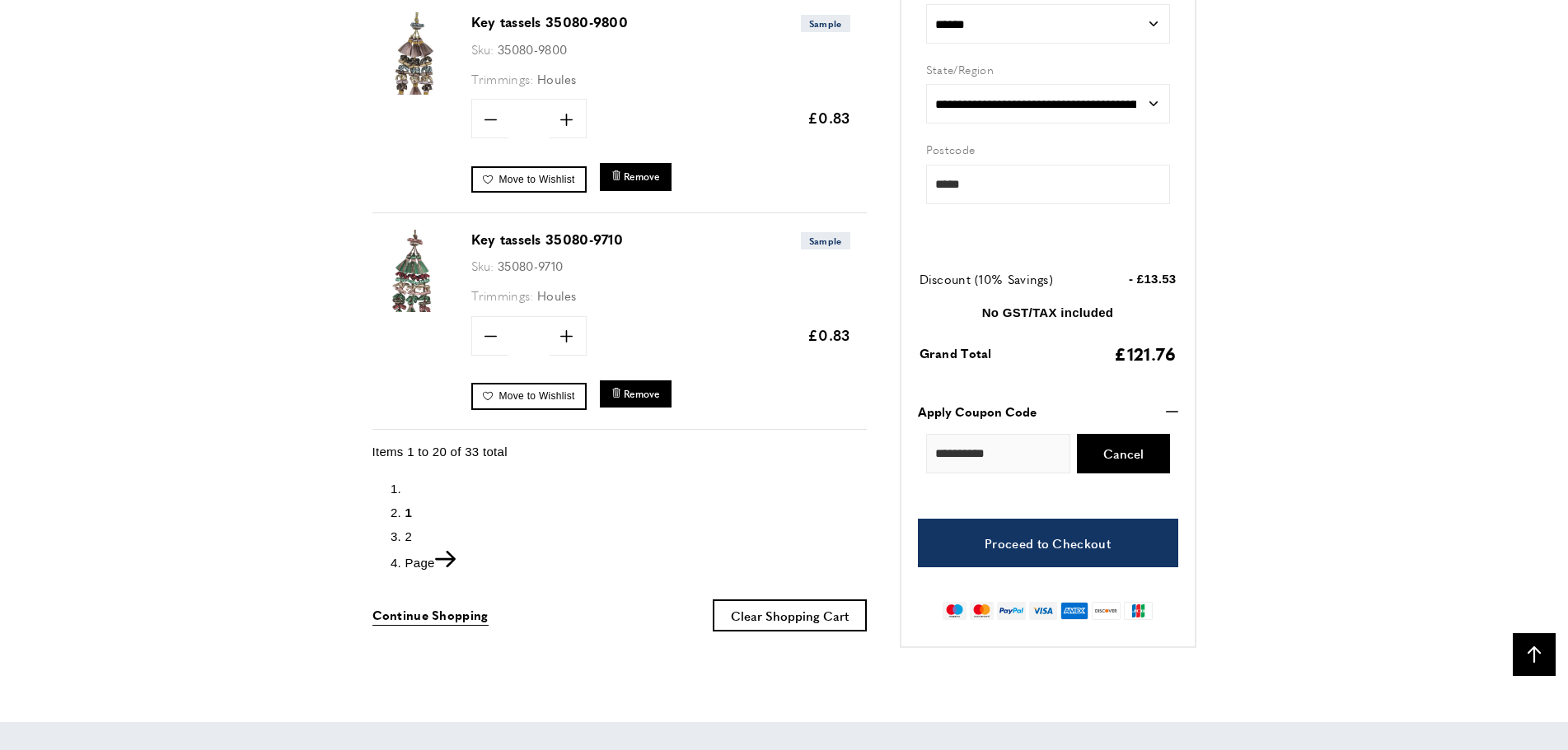
scroll to position [4368, 0]
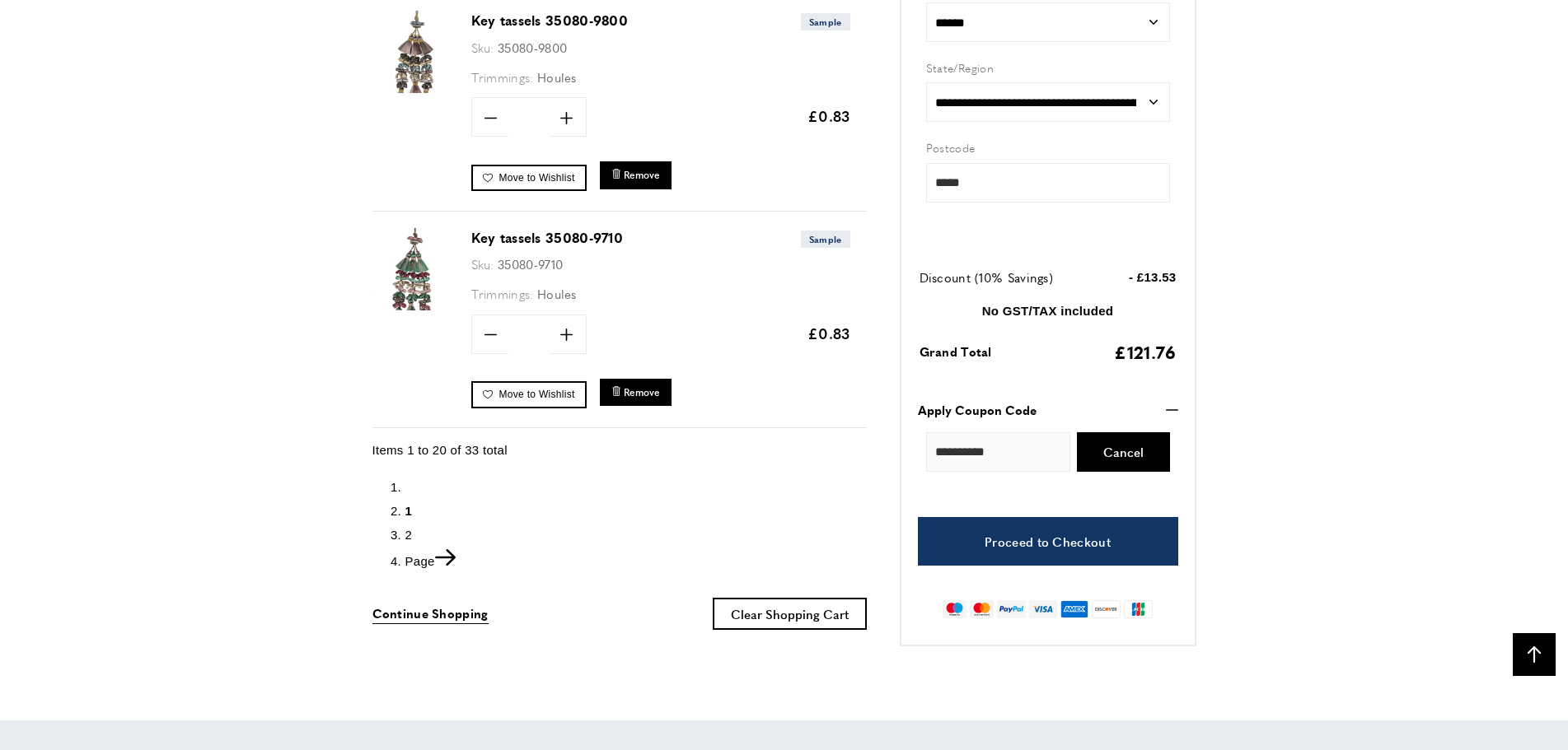
click at [409, 529] on span "2" at bounding box center [409, 535] width 7 height 14
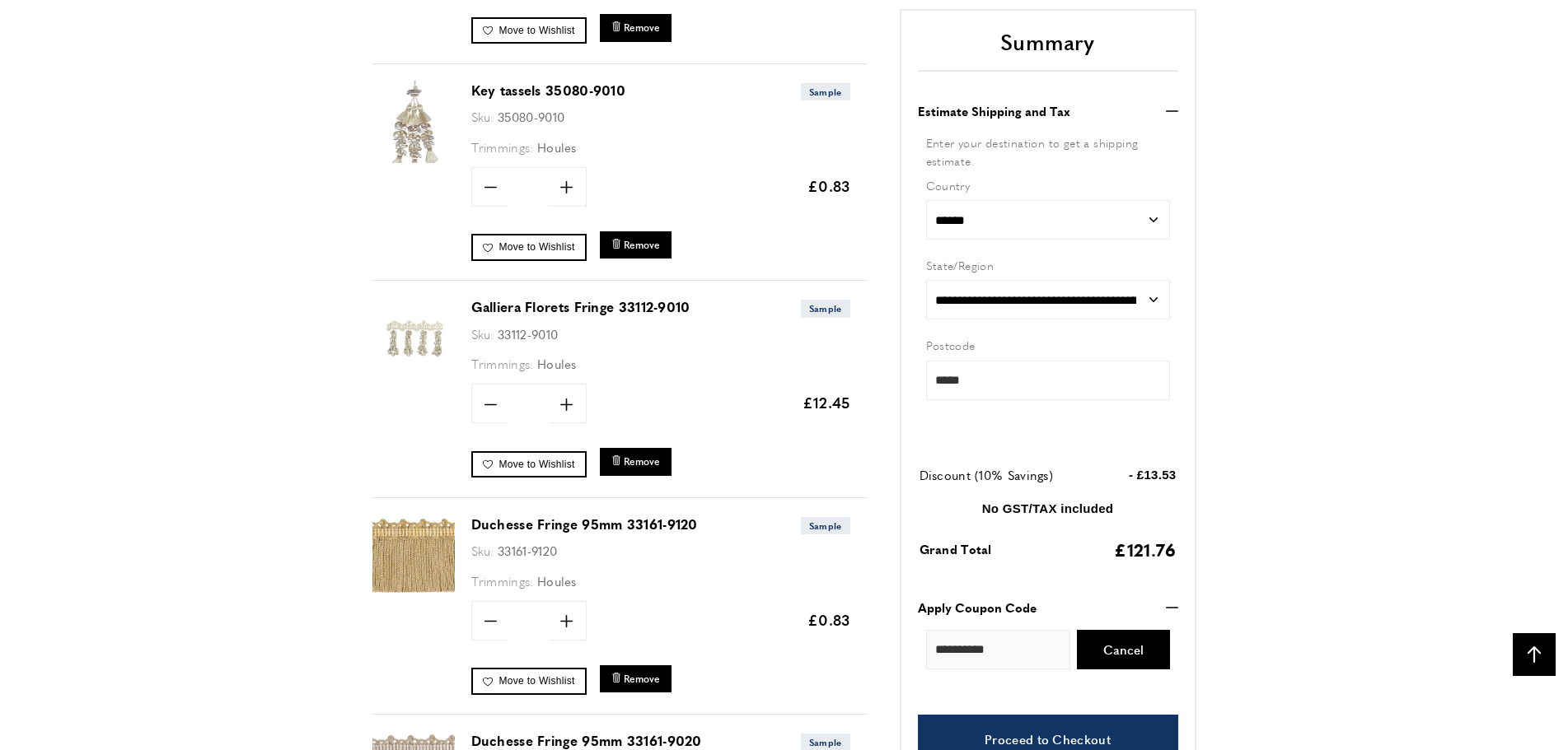
scroll to position [1764, 0]
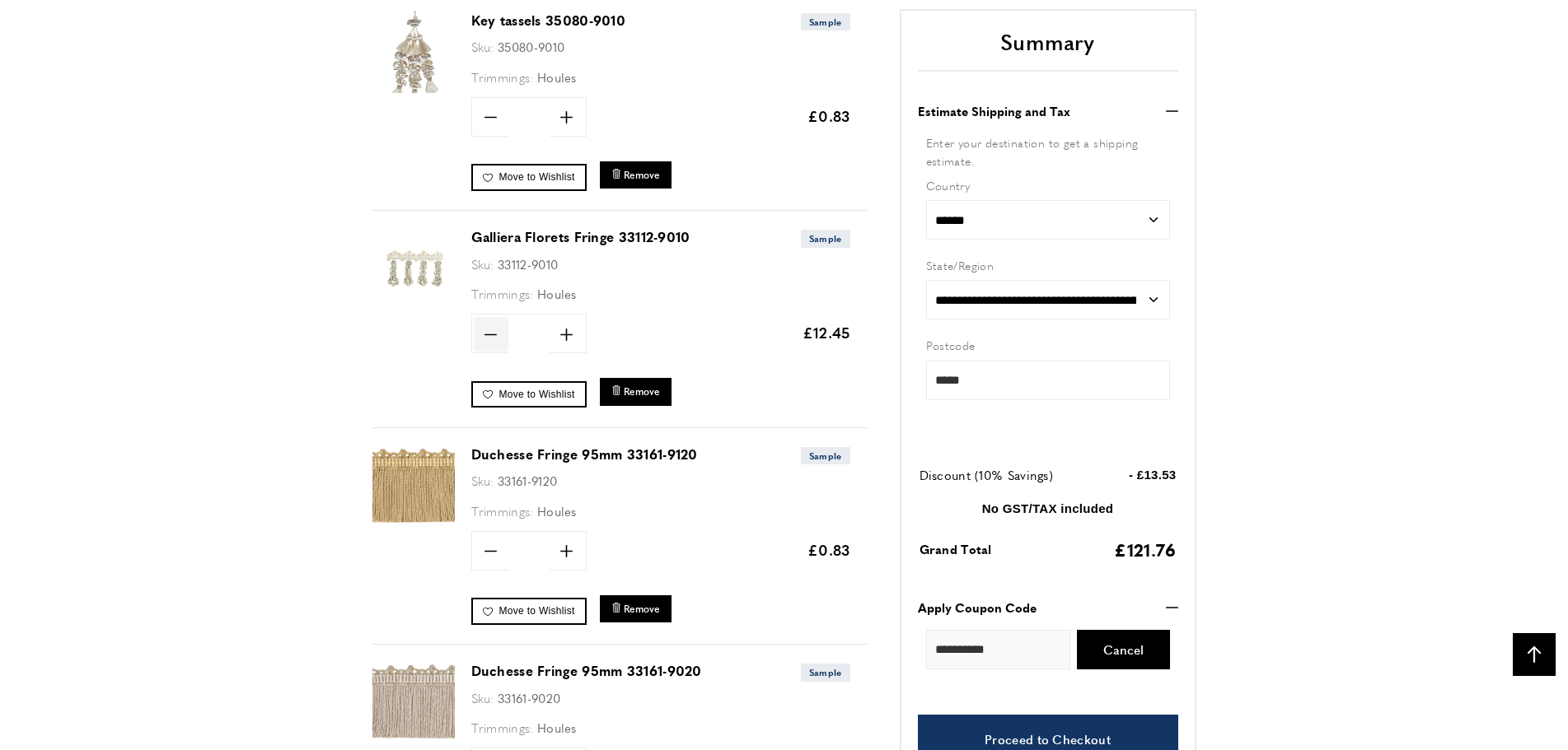
click at [487, 334] on icon at bounding box center [490, 335] width 12 height 2
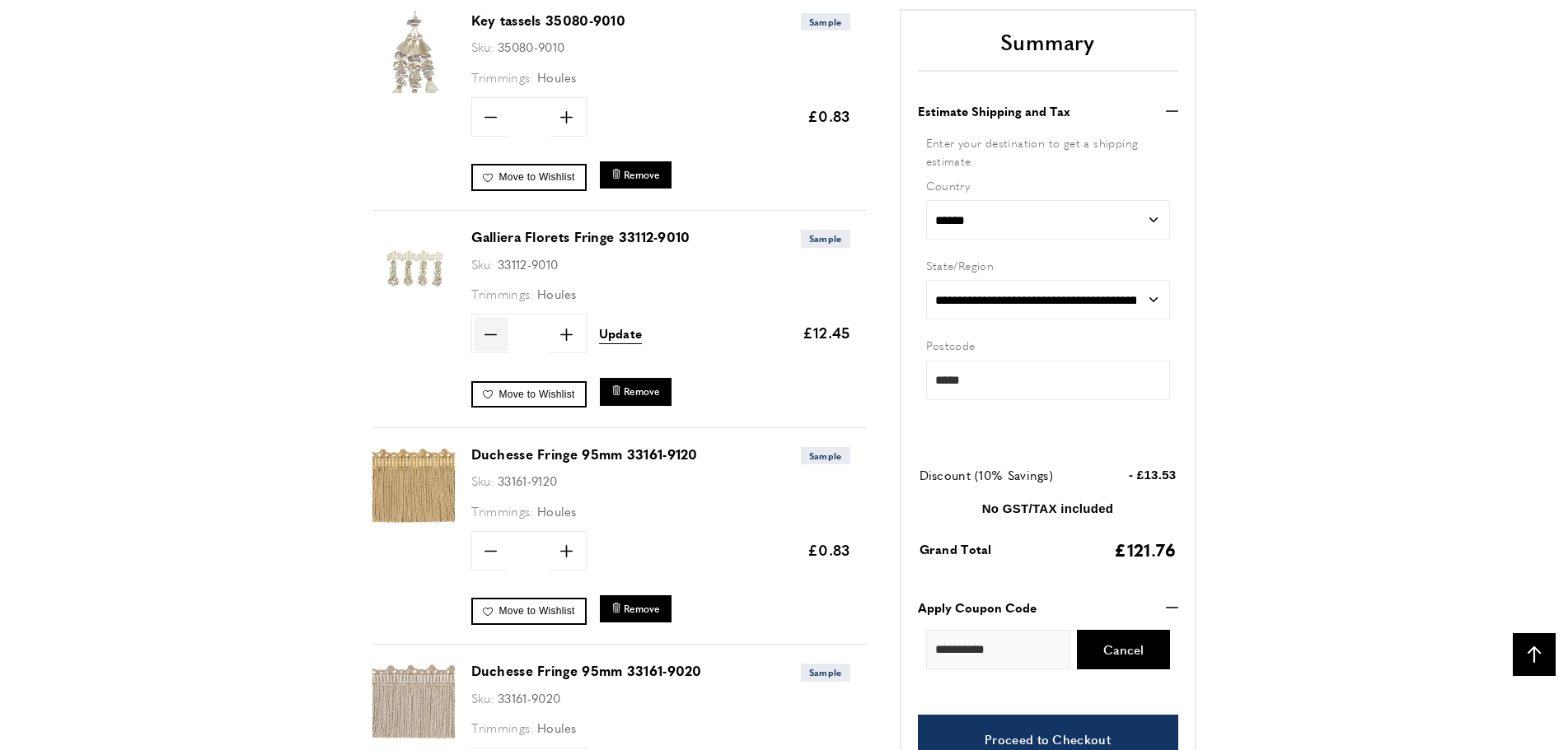
click at [487, 334] on icon at bounding box center [490, 335] width 12 height 2
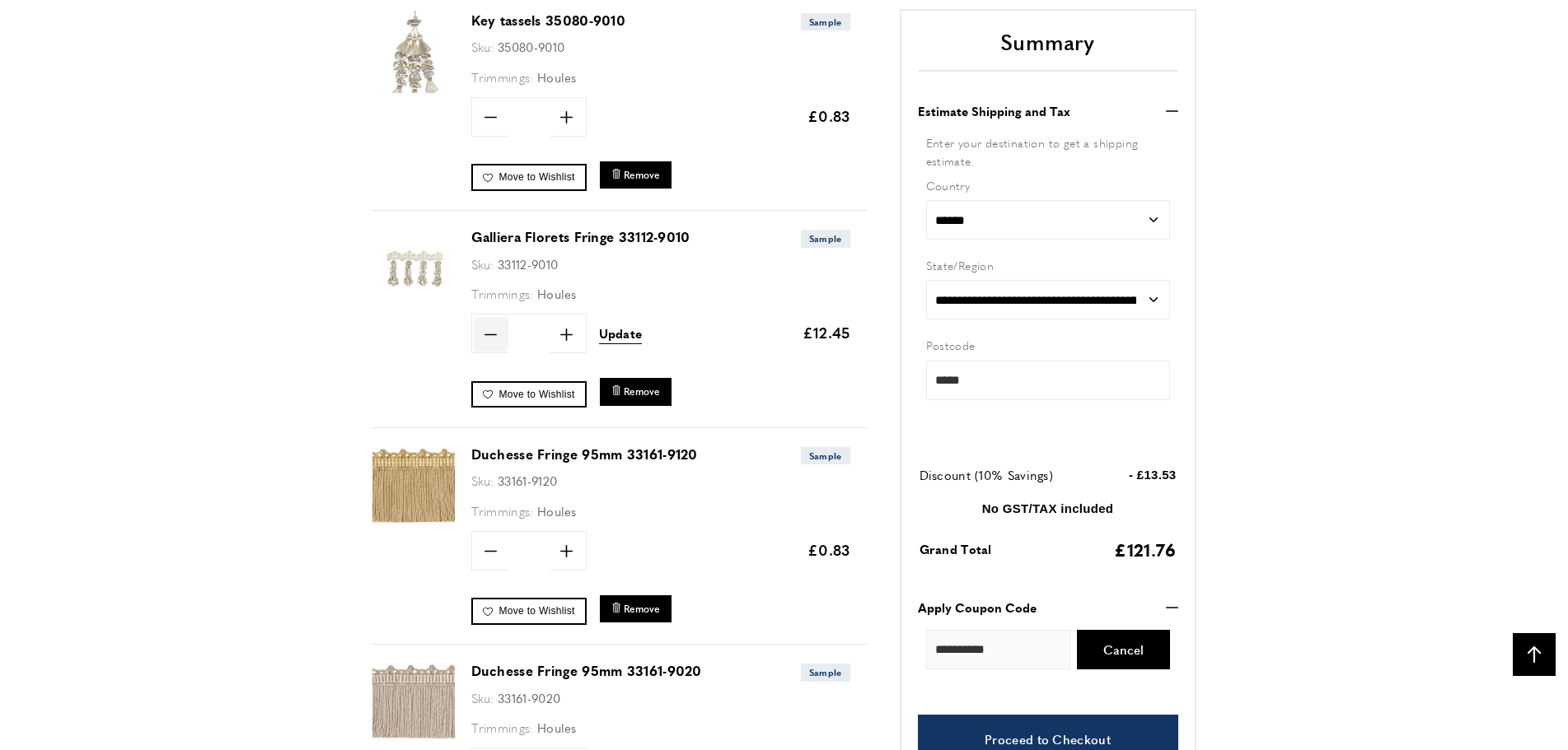
click at [487, 334] on icon at bounding box center [490, 335] width 12 height 2
type input "*"
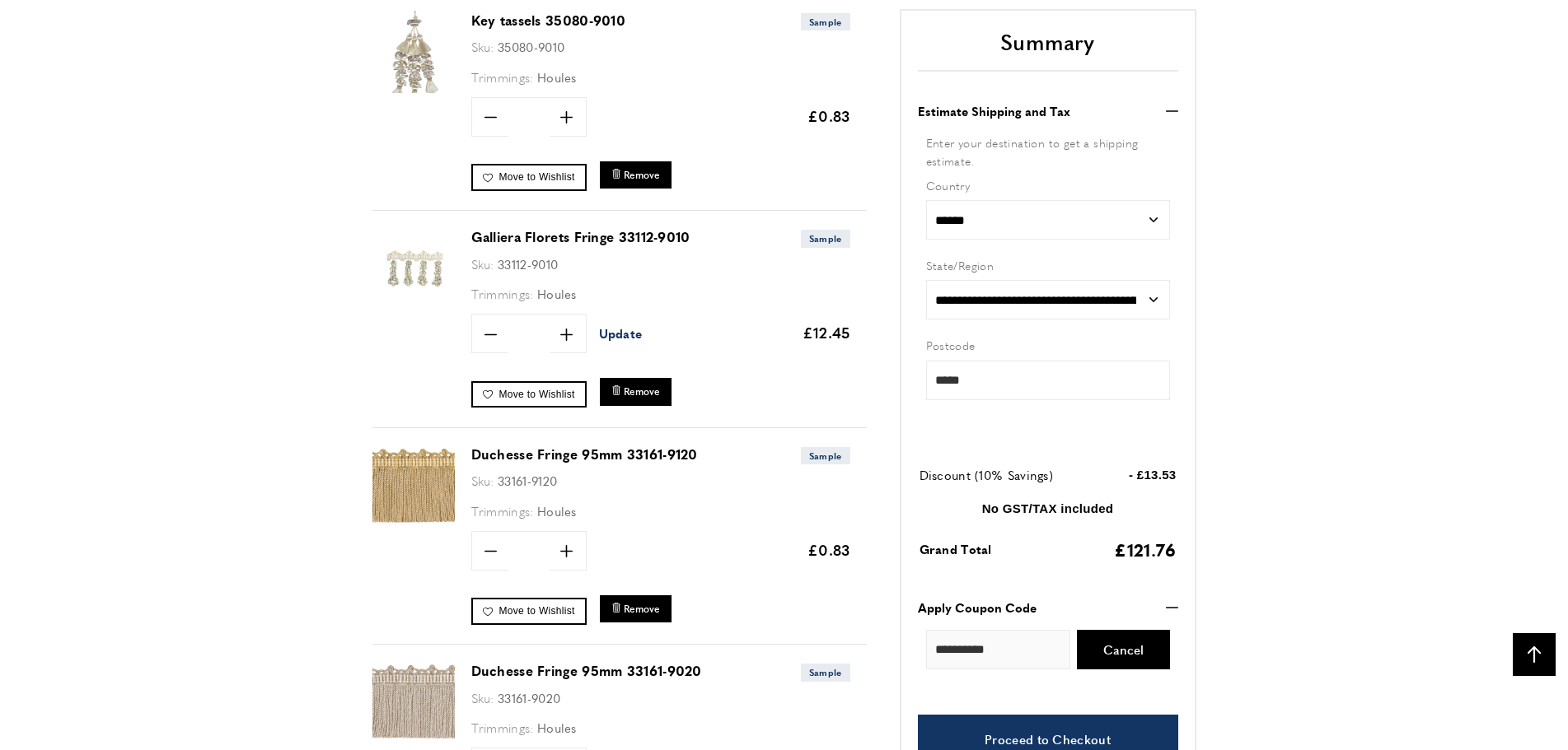
click at [624, 330] on span "Update" at bounding box center [620, 333] width 43 height 18
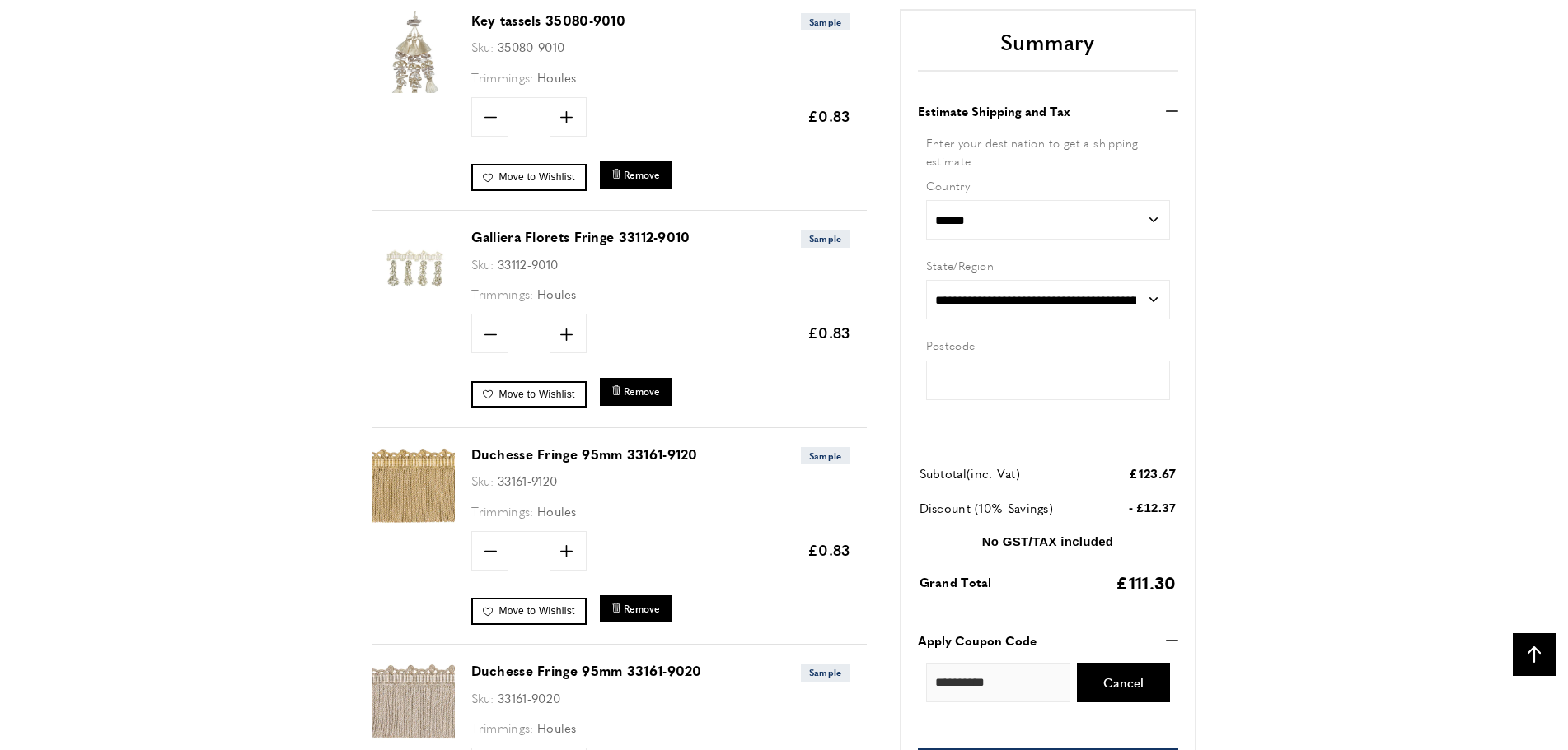
type input "*****"
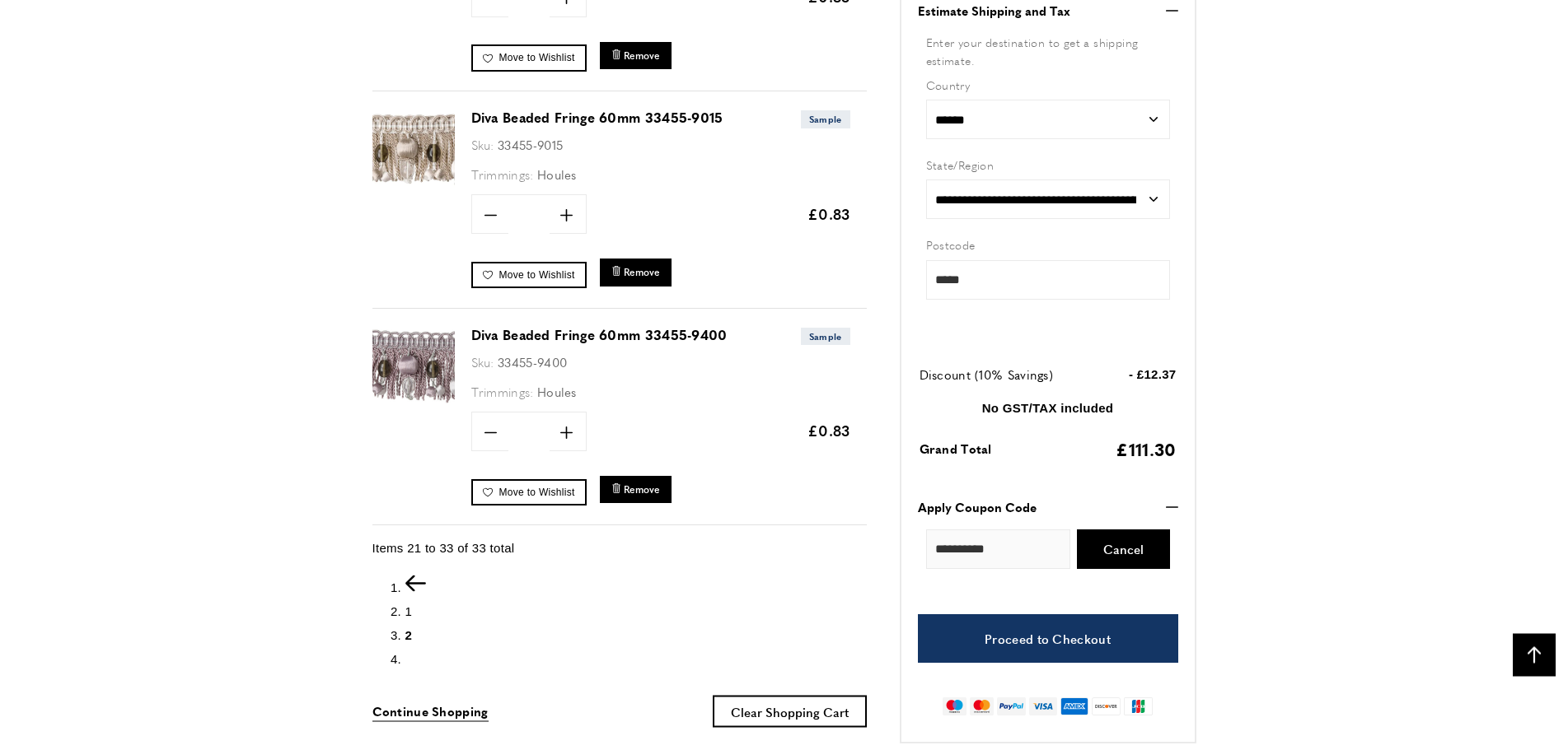
scroll to position [2814, 0]
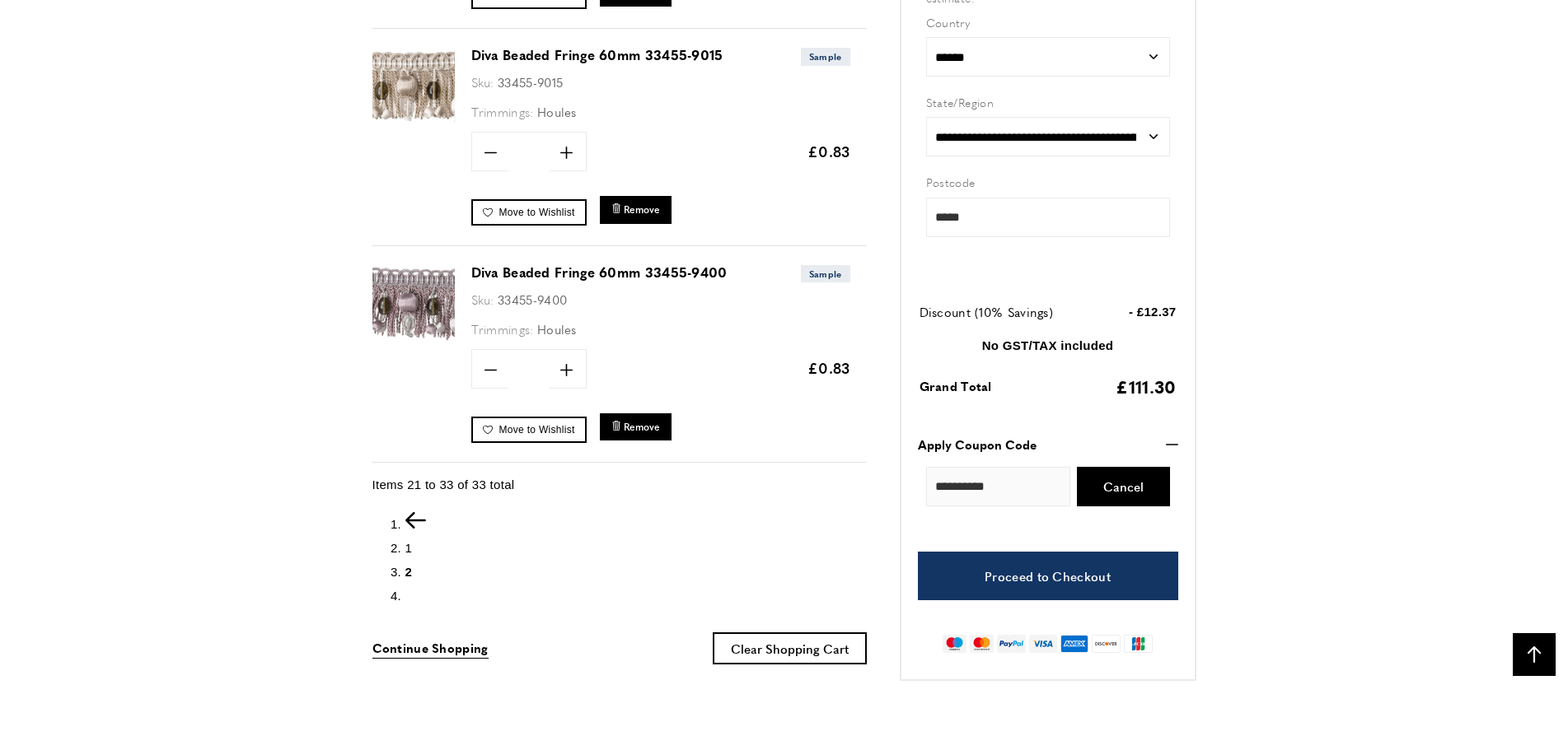
click at [410, 542] on span "1" at bounding box center [409, 548] width 7 height 14
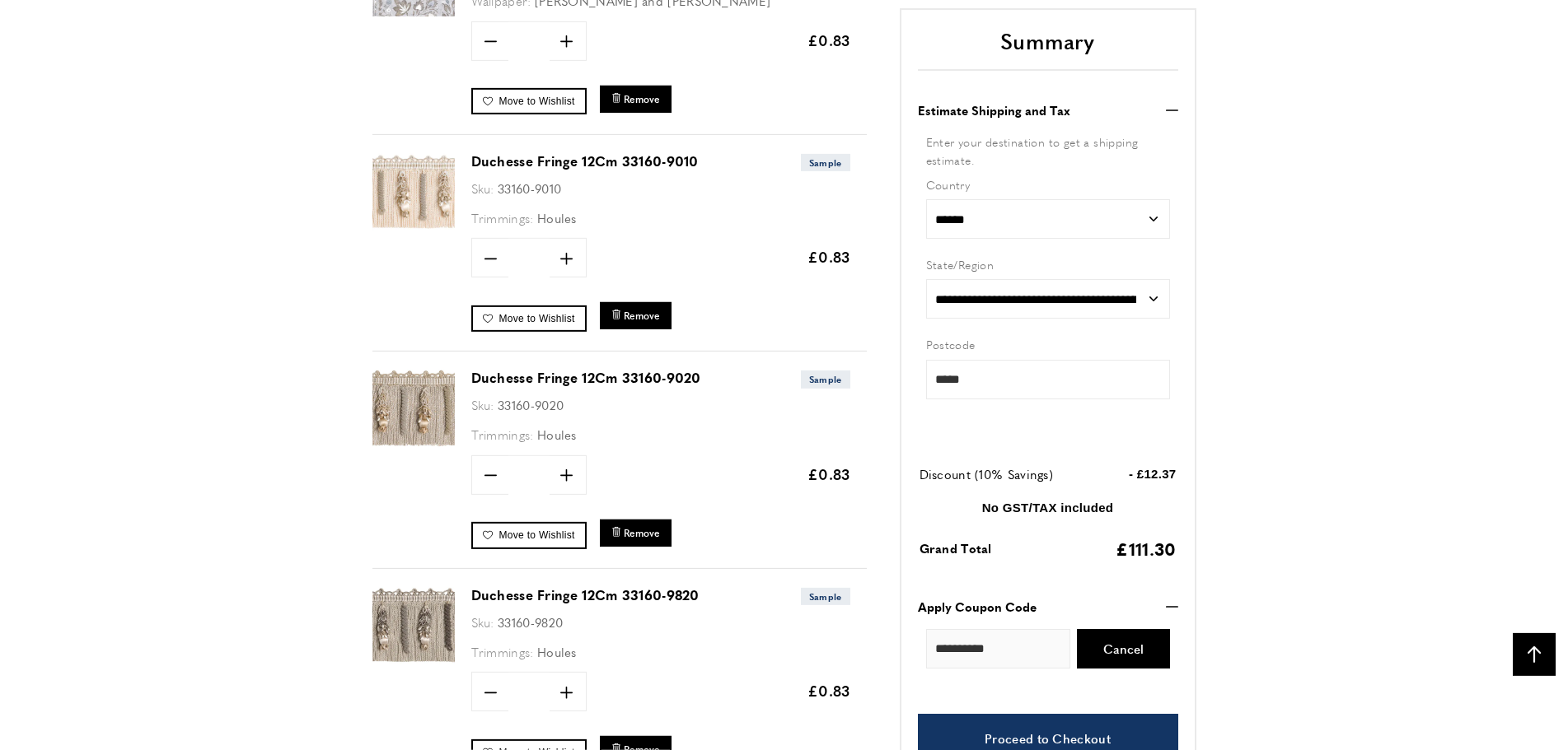
scroll to position [3424, 0]
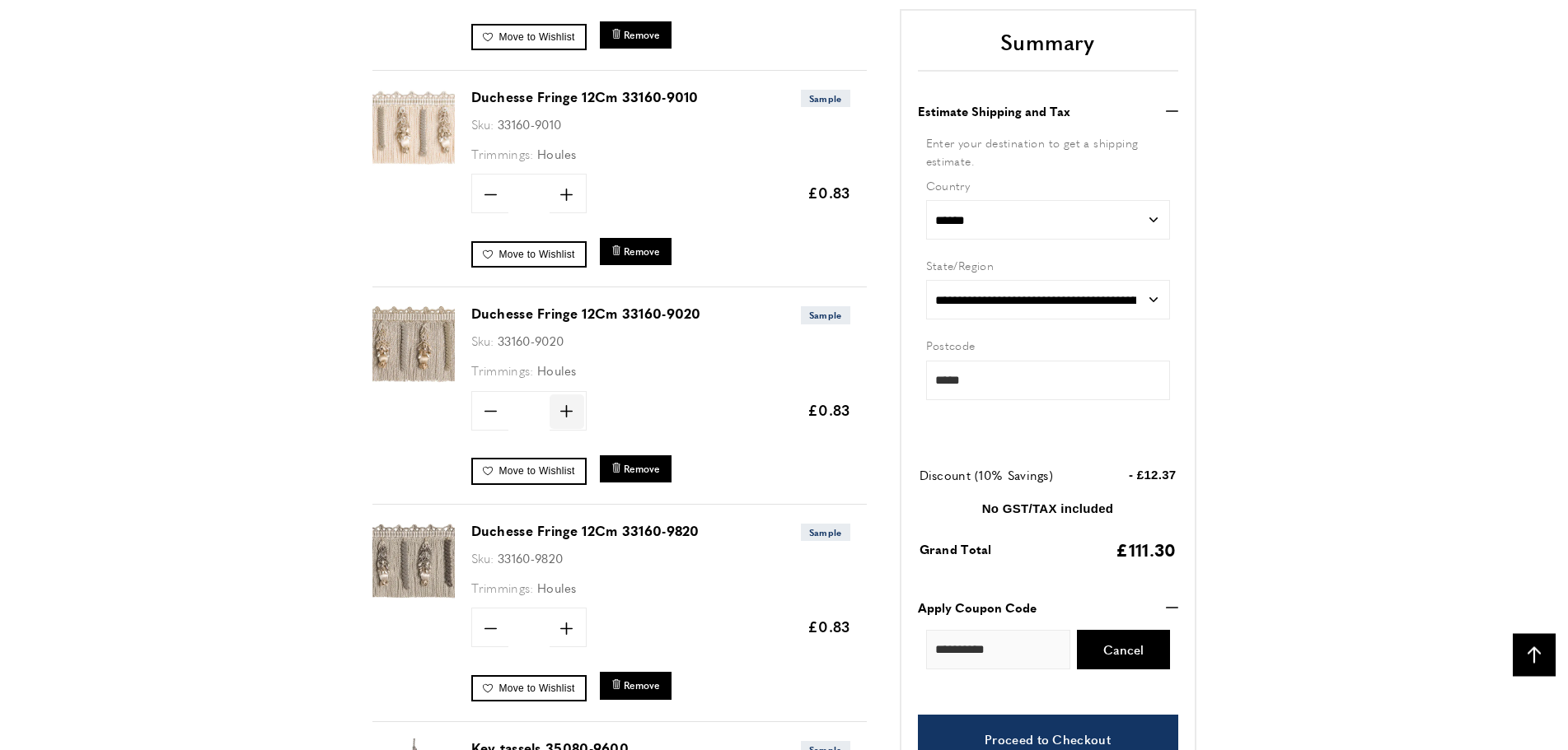
click at [568, 407] on icon "plus" at bounding box center [567, 411] width 12 height 12
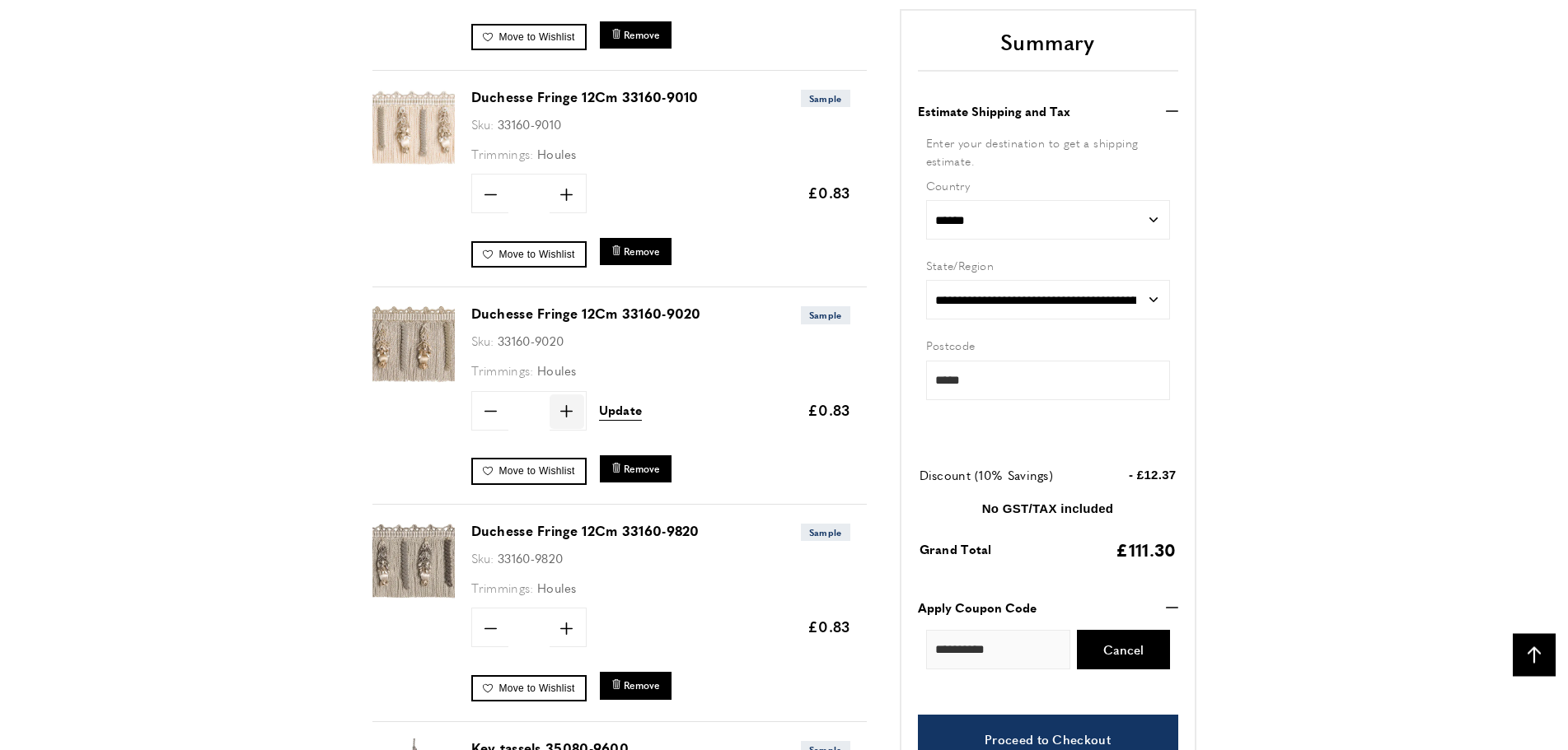
click at [565, 407] on icon "plus" at bounding box center [567, 411] width 12 height 12
click at [564, 407] on icon "plus" at bounding box center [567, 411] width 12 height 12
click at [563, 407] on icon "plus" at bounding box center [567, 411] width 12 height 12
click at [562, 407] on icon "plus" at bounding box center [567, 411] width 12 height 12
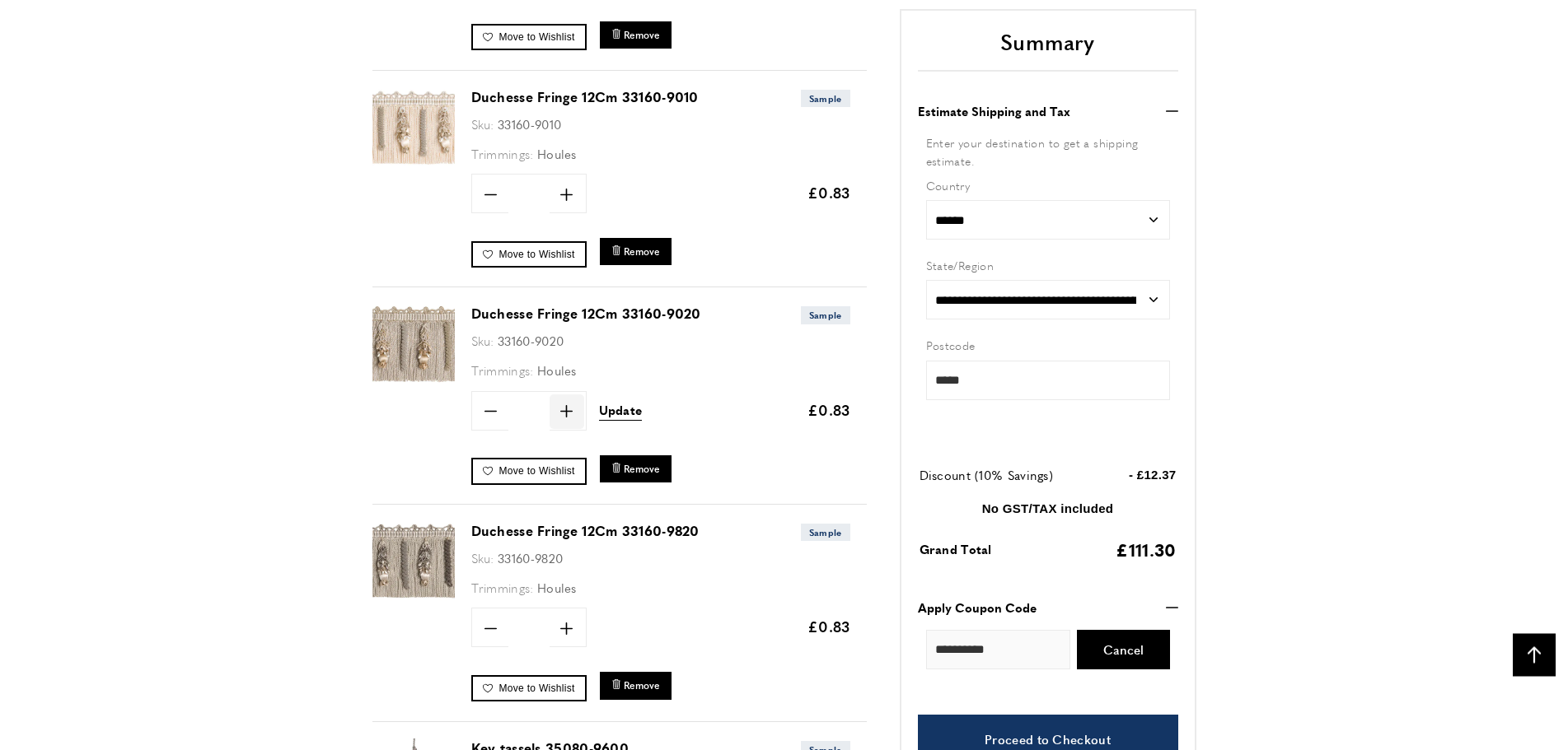
click at [562, 407] on icon "plus" at bounding box center [567, 411] width 12 height 12
type input "**"
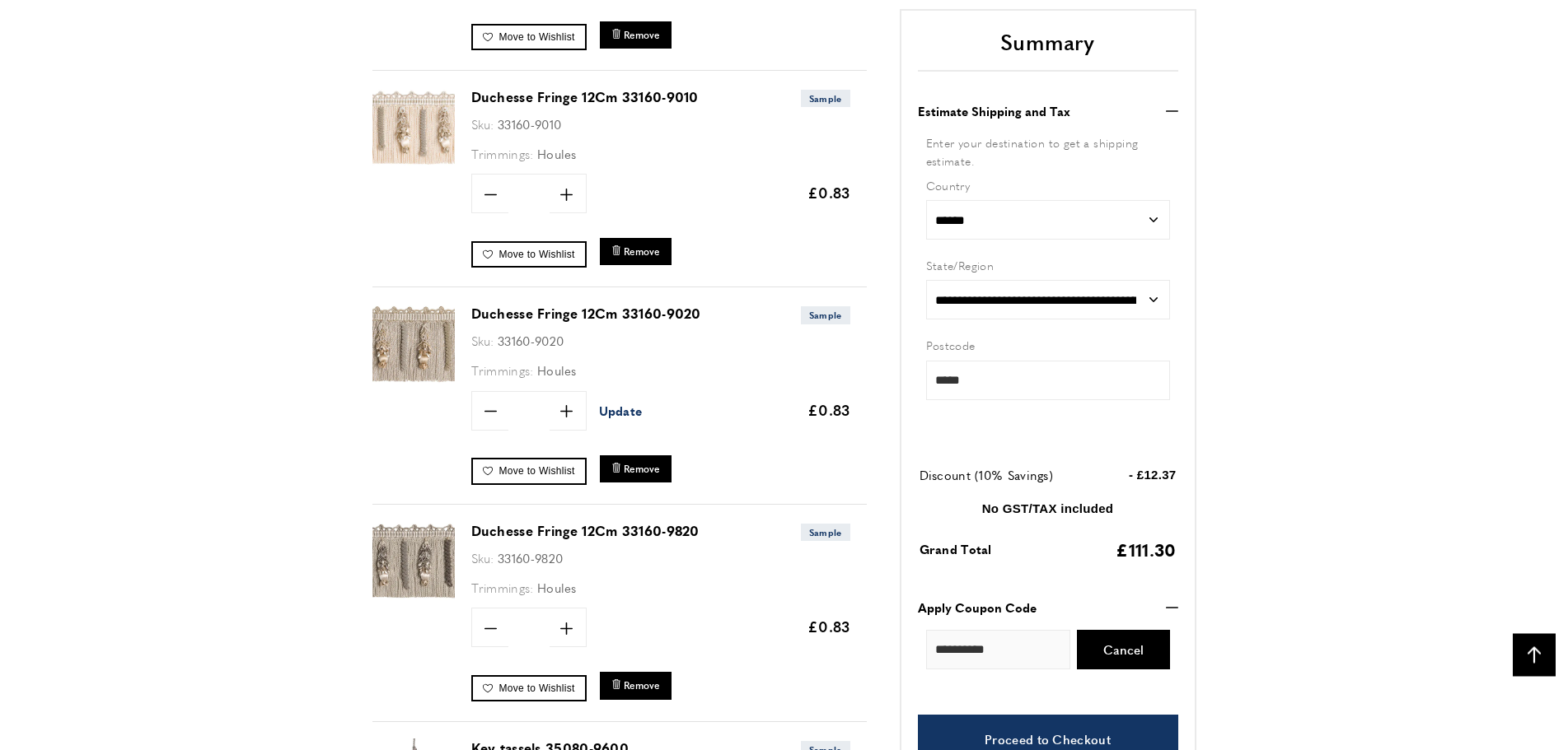
click at [611, 410] on span "Update" at bounding box center [620, 410] width 43 height 18
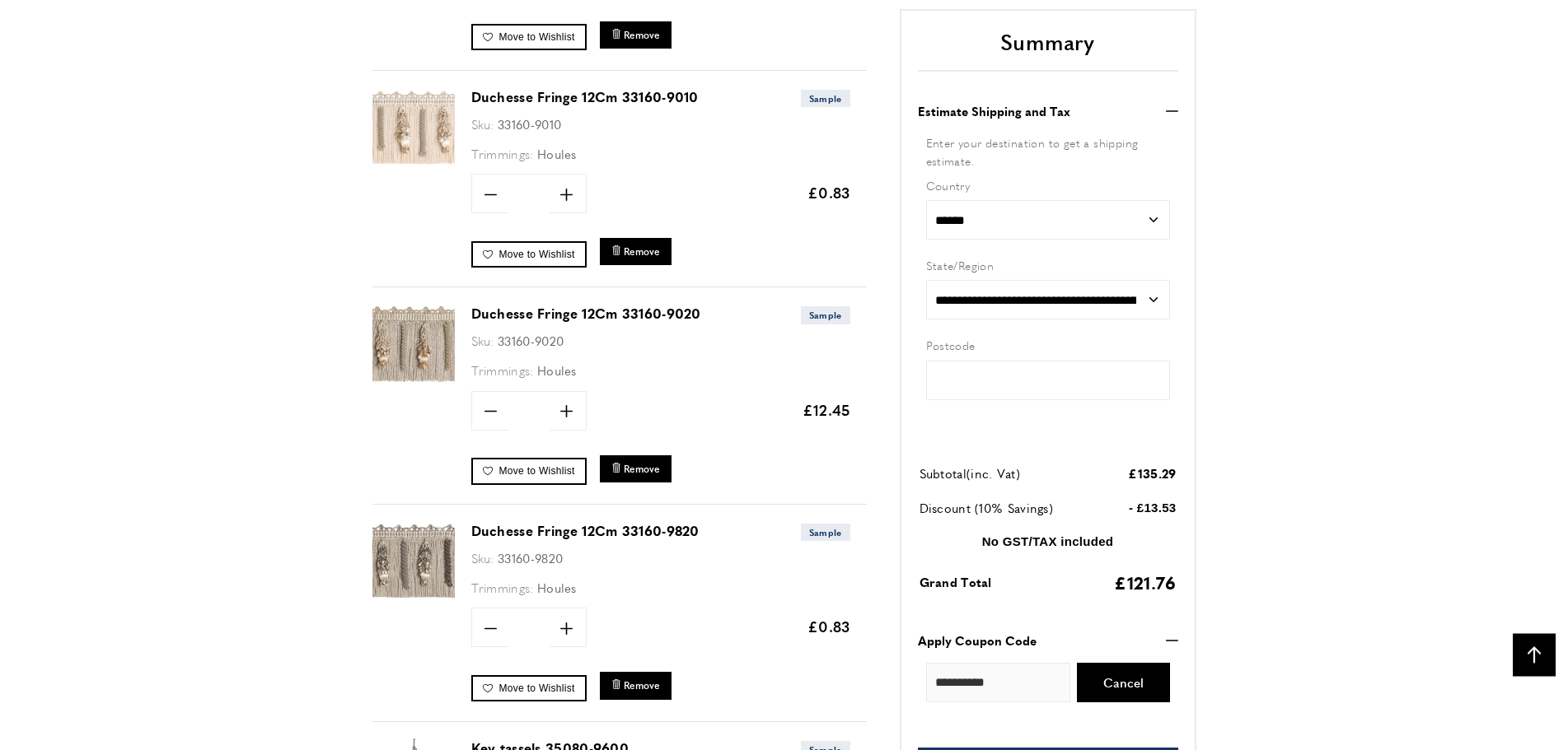
type input "*****"
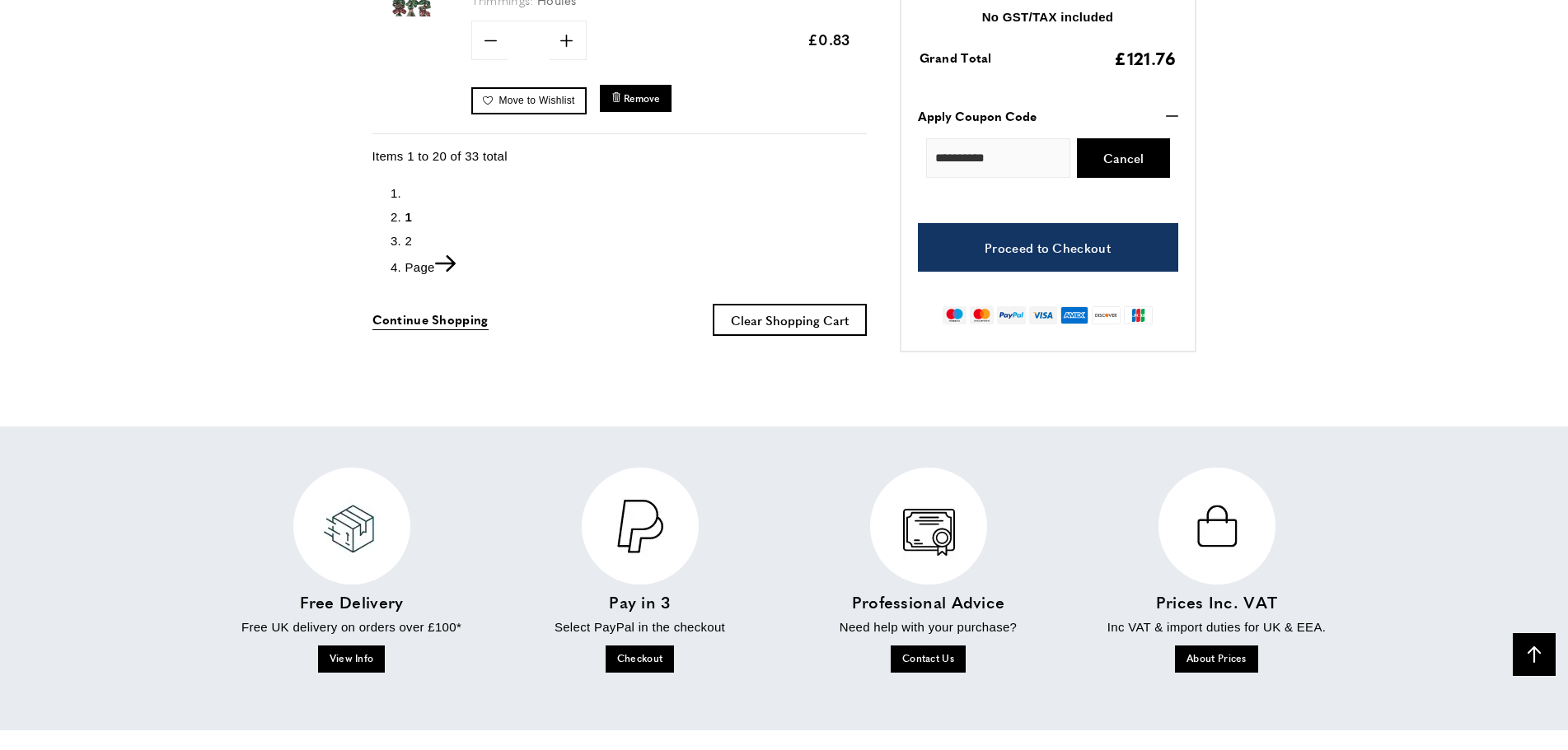
scroll to position [0, 464]
click at [400, 318] on span "Continue Shopping" at bounding box center [430, 320] width 116 height 18
